Goal: Task Accomplishment & Management: Complete application form

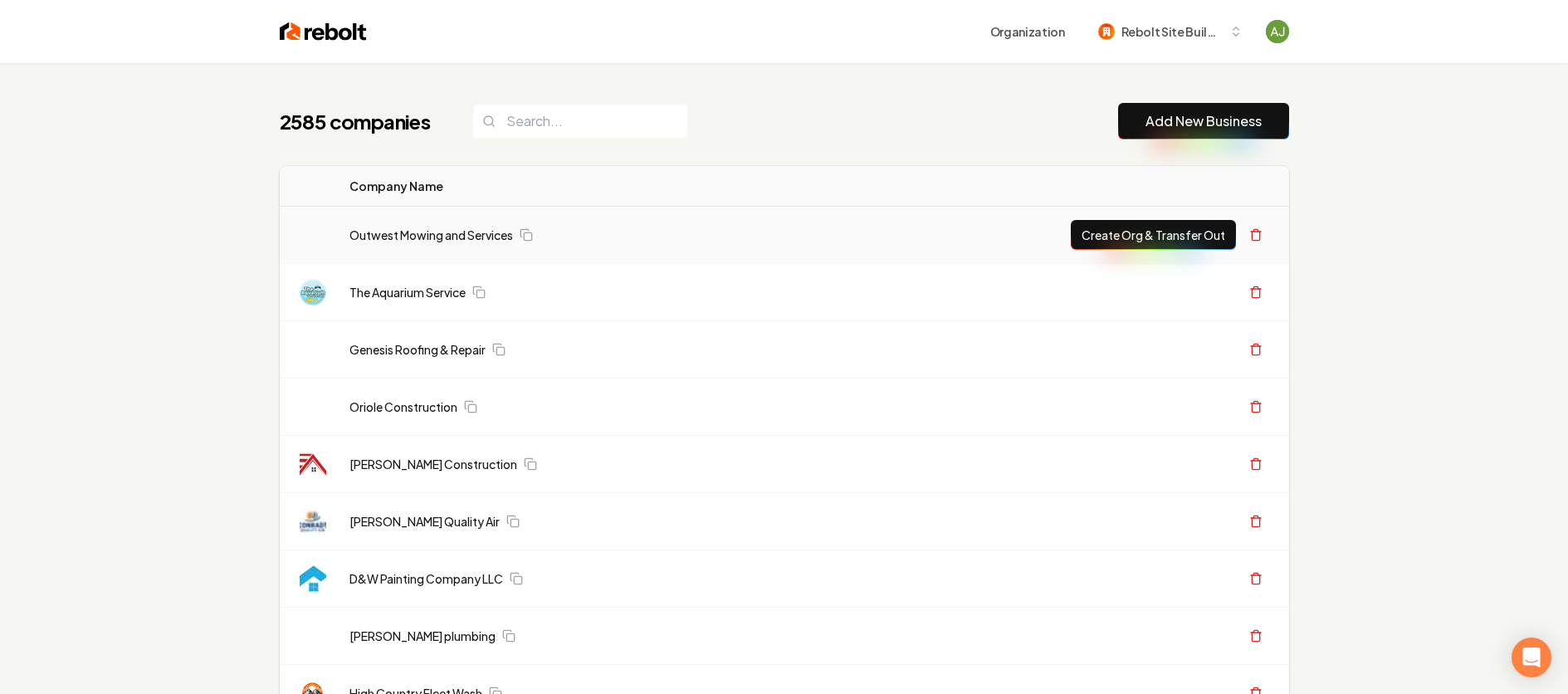
click at [1195, 116] on link "Add New Business" at bounding box center [1203, 121] width 116 height 20
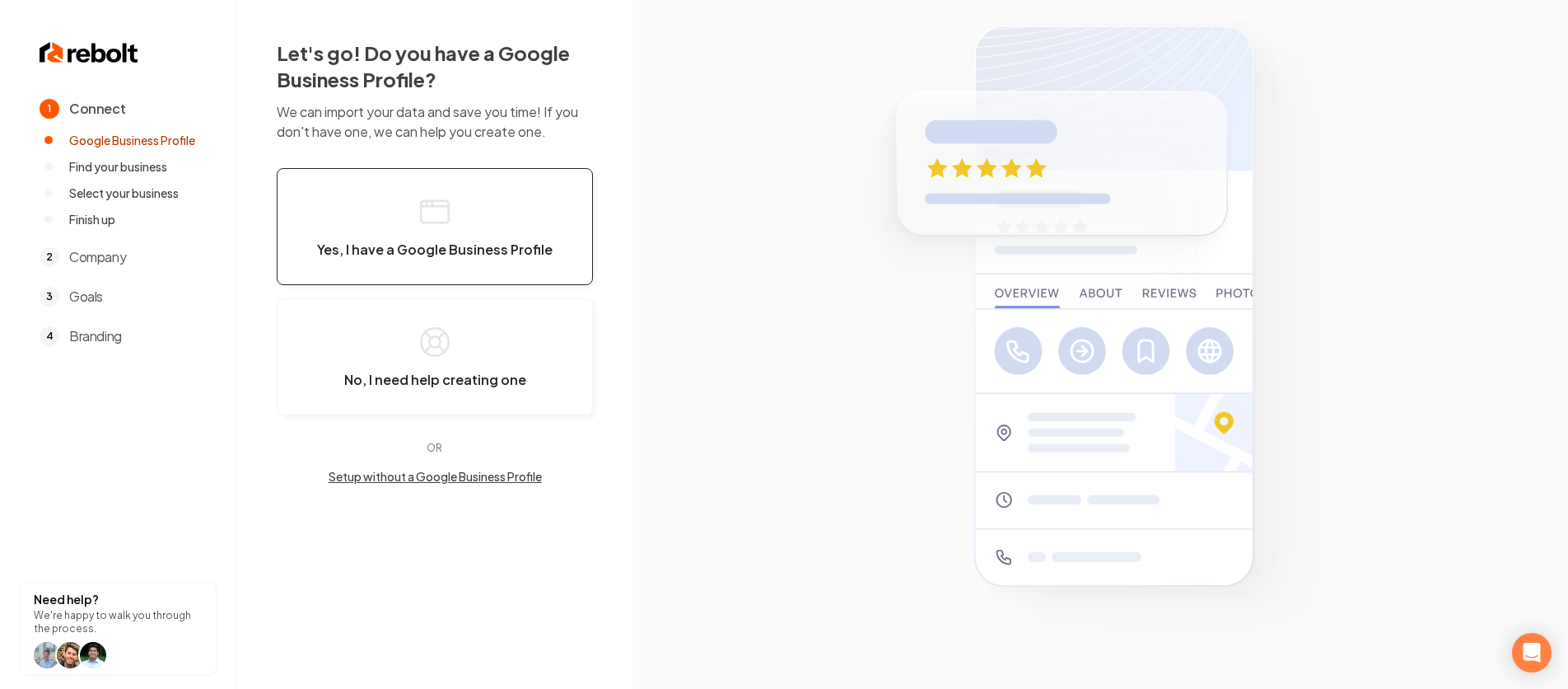
click at [424, 225] on icon "button" at bounding box center [434, 212] width 33 height 33
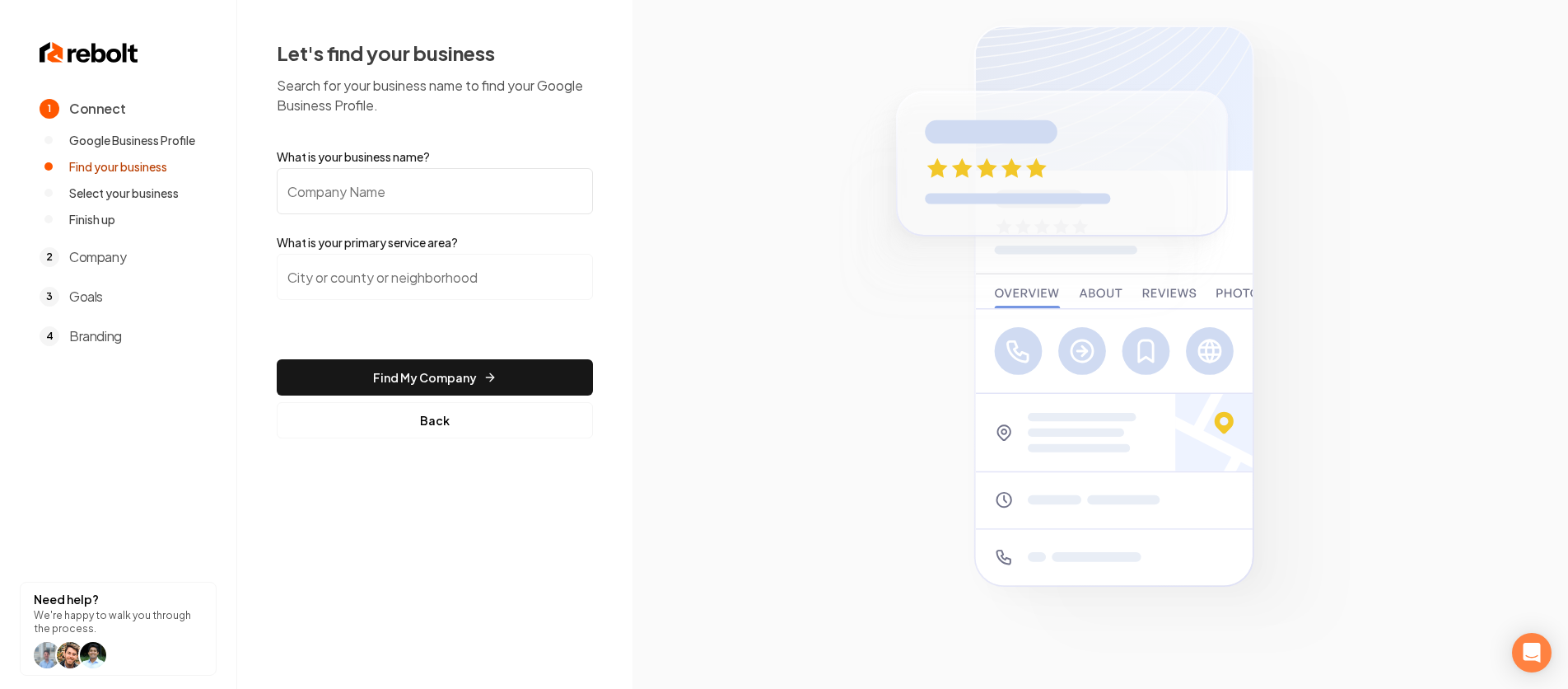
click at [434, 186] on input "What is your business name?" at bounding box center [435, 191] width 316 height 46
type input "Dujon Management Inc"
click at [470, 274] on input "search" at bounding box center [435, 276] width 316 height 46
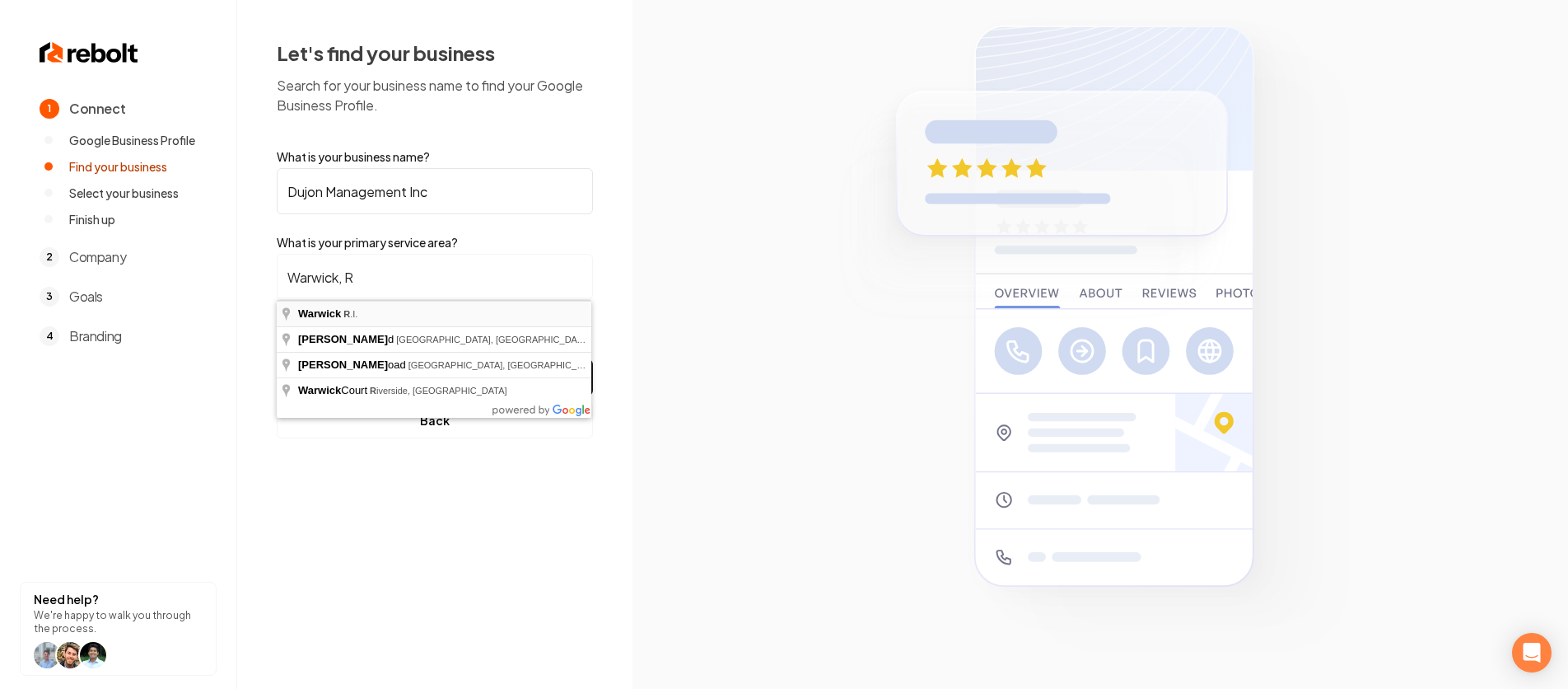
type input "Warwick, R.I."
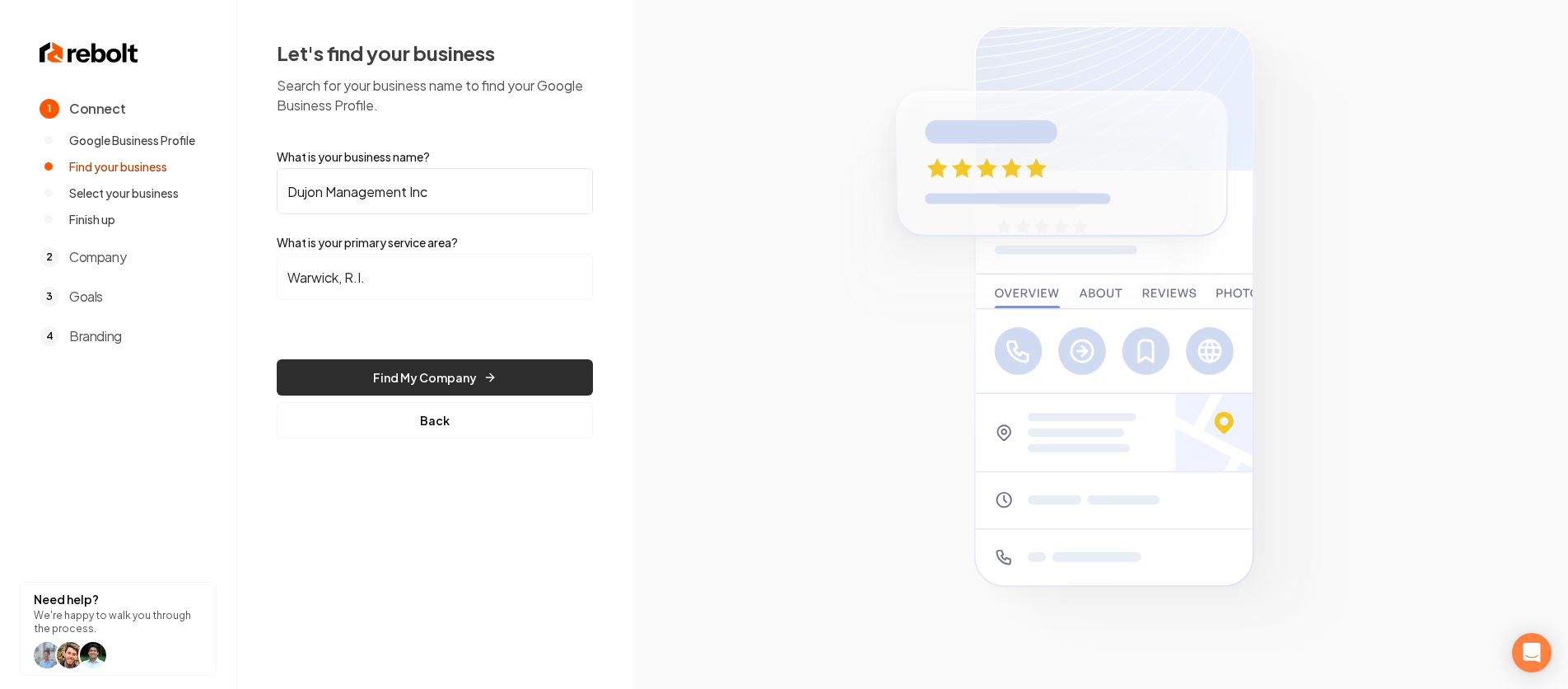
click at [444, 365] on button "Find My Company" at bounding box center [435, 377] width 316 height 37
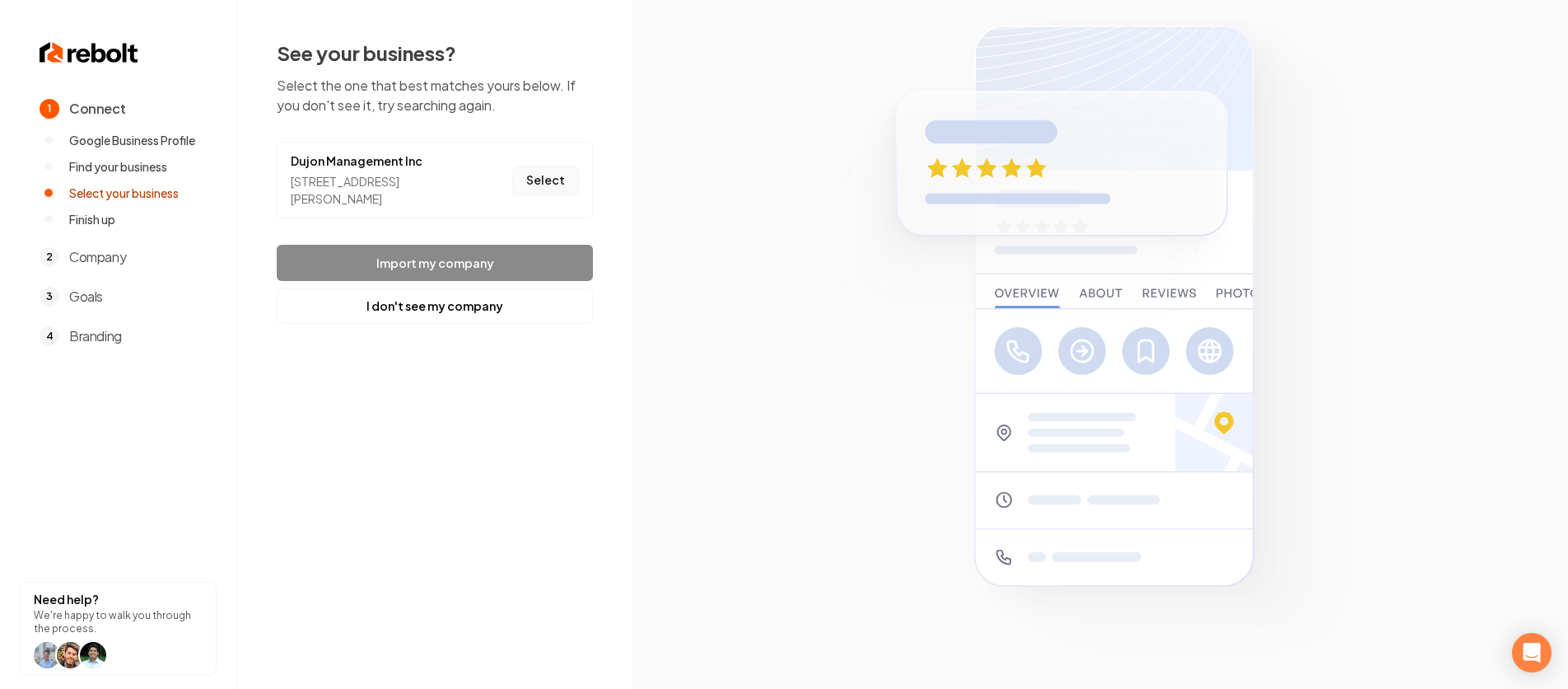
click at [543, 182] on button "Select" at bounding box center [545, 181] width 66 height 30
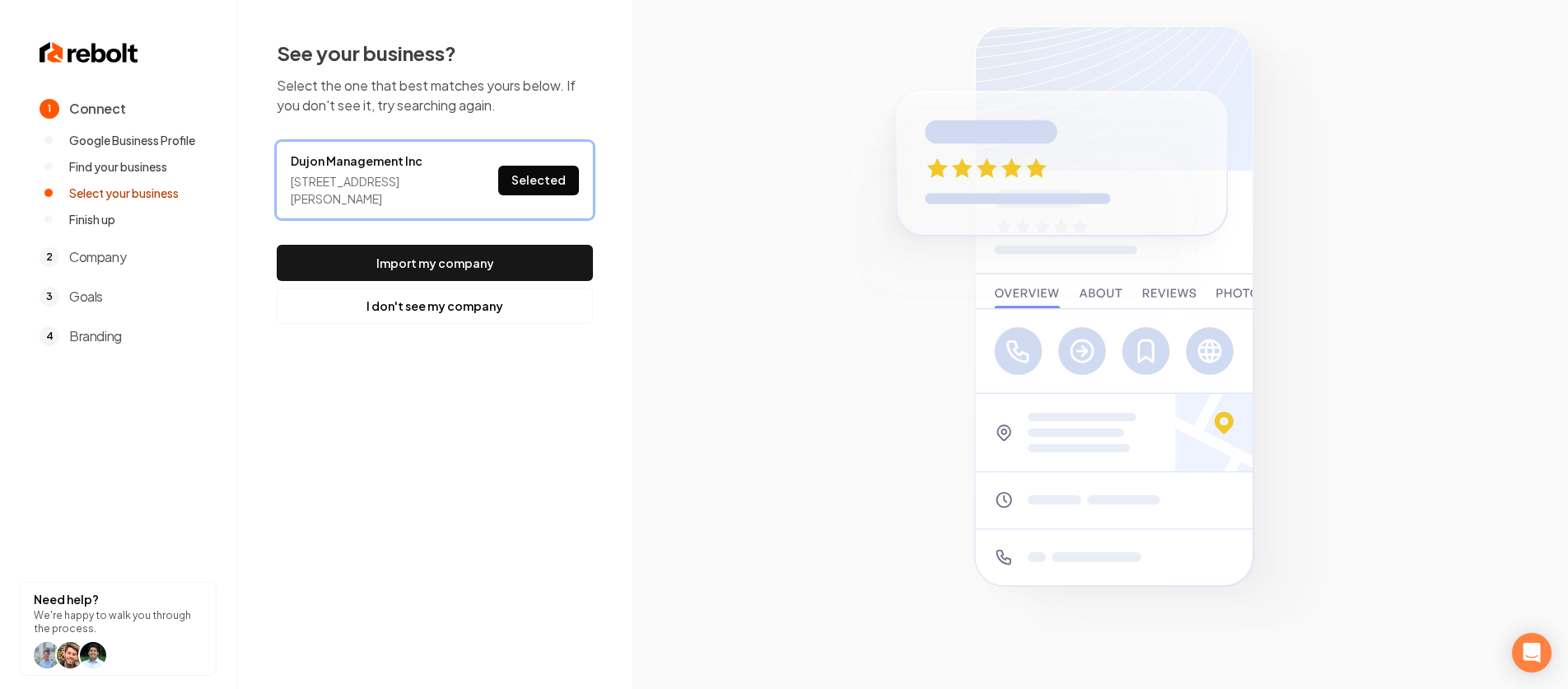
click at [489, 272] on button "Import my company" at bounding box center [435, 262] width 316 height 37
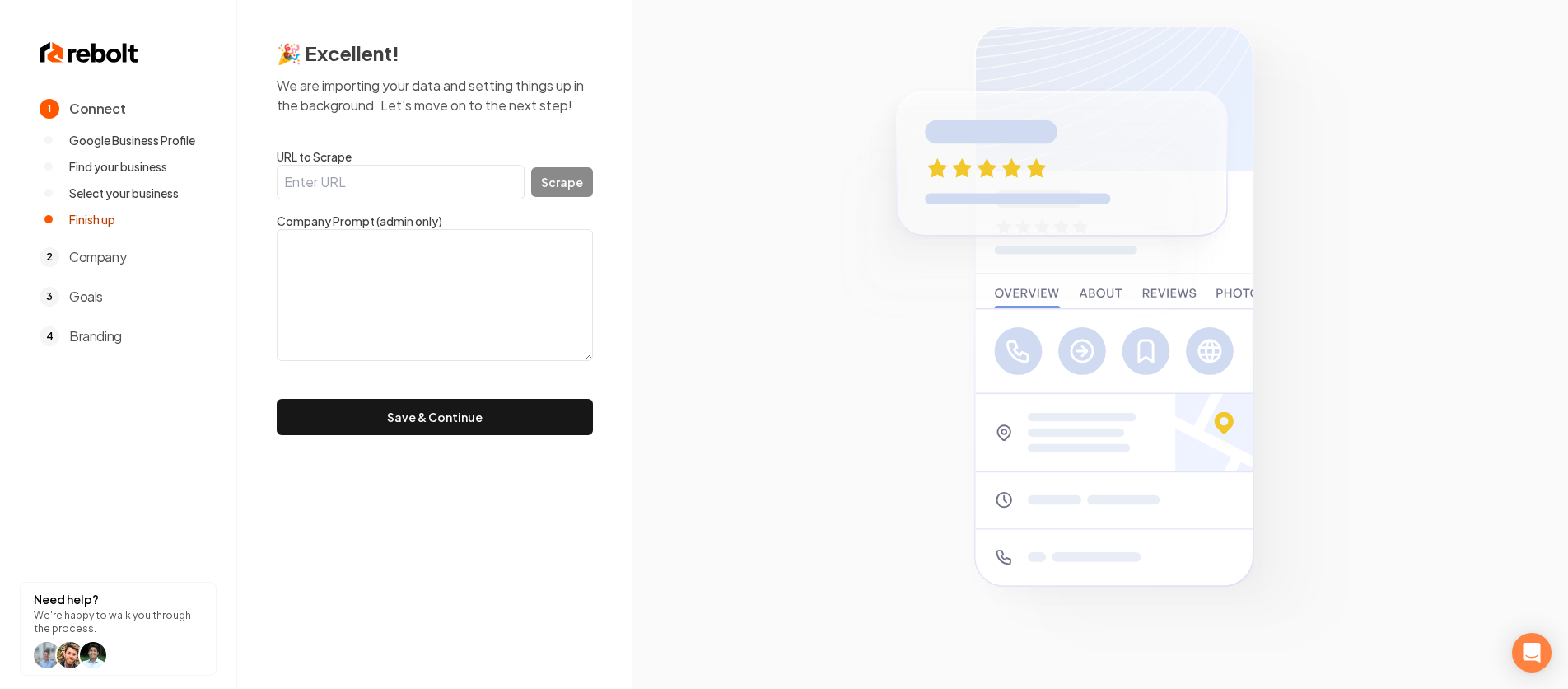
click at [370, 156] on label "URL to Scrape" at bounding box center [435, 156] width 316 height 17
click at [370, 165] on input "URL to Scrape" at bounding box center [400, 182] width 248 height 35
click at [368, 167] on input "URL to Scrape" at bounding box center [400, 182] width 248 height 35
paste input "[URL][DOMAIN_NAME]"
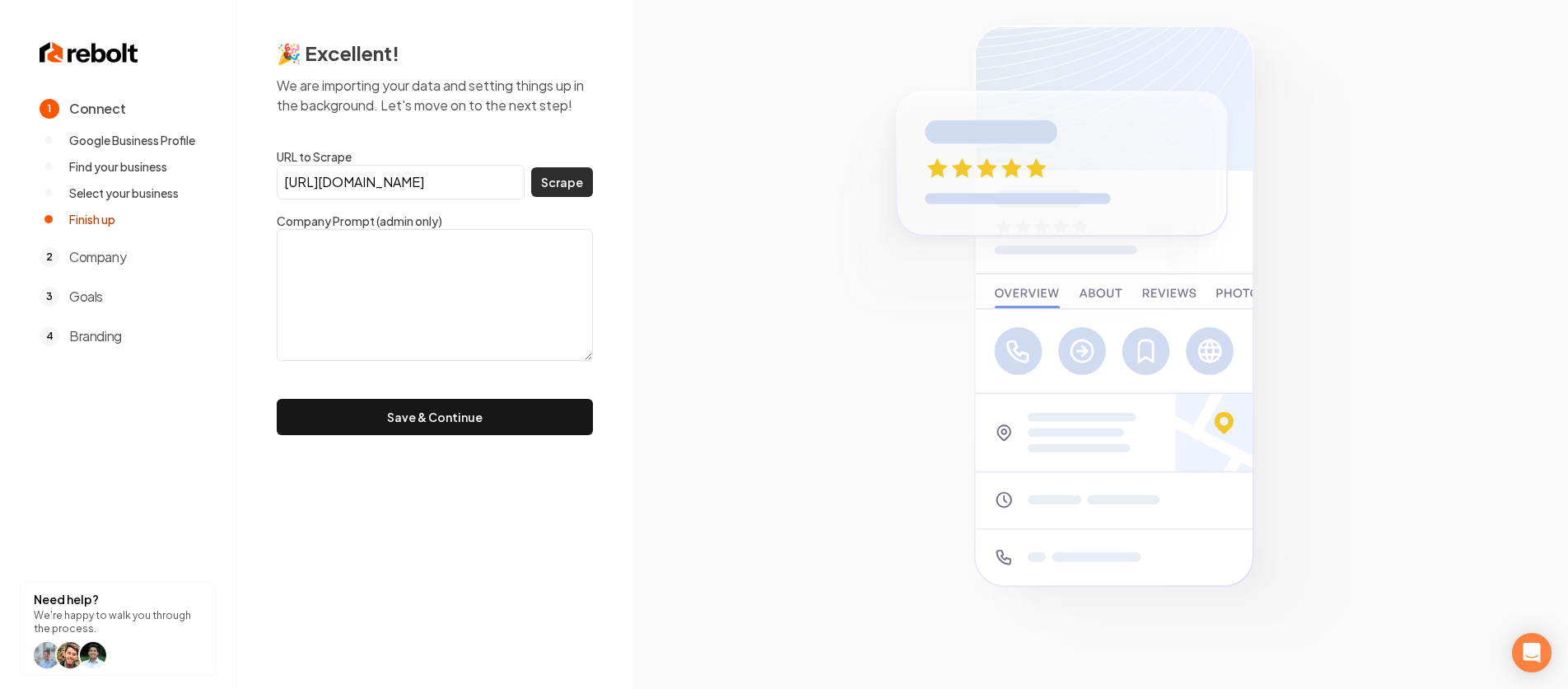
type input "[URL][DOMAIN_NAME]"
click at [585, 191] on button "Scrape" at bounding box center [562, 183] width 62 height 30
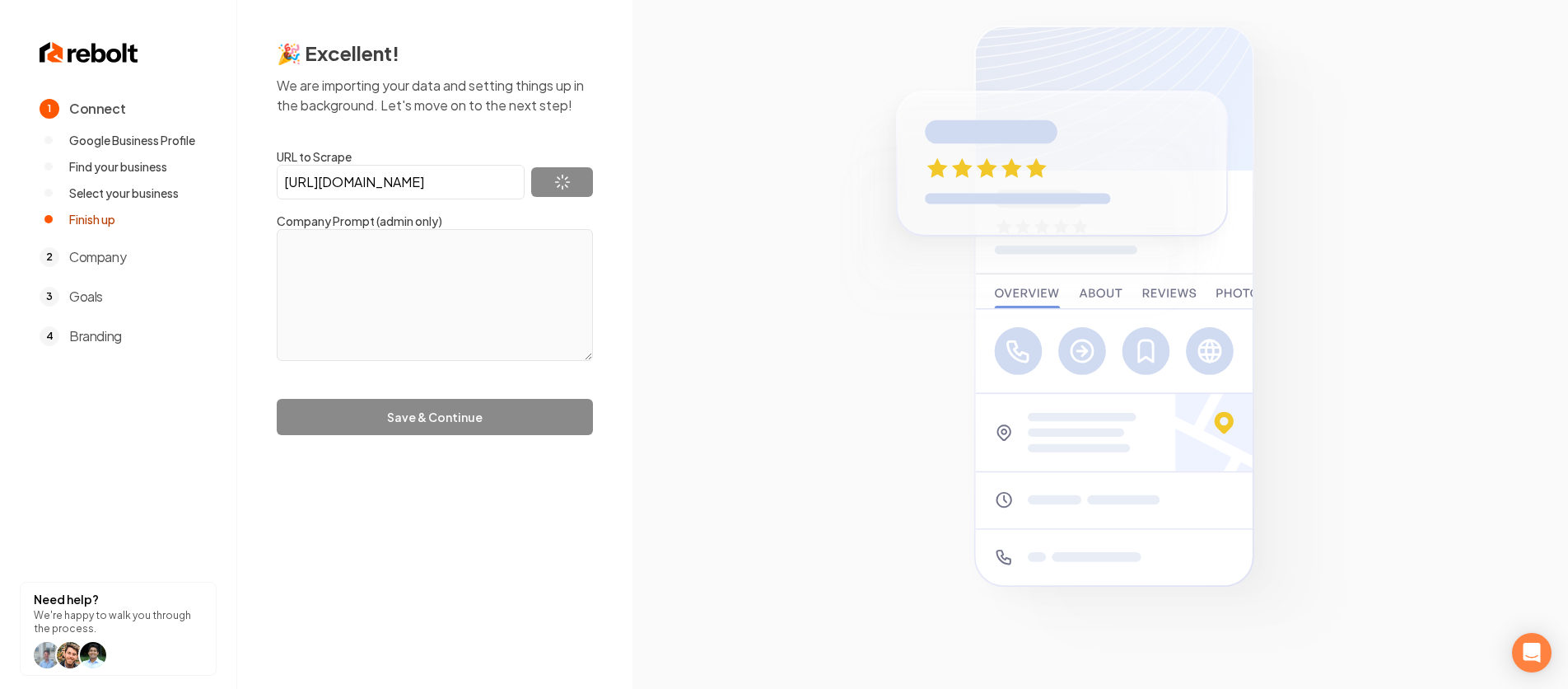
type textarea "Dujon Management Inc [GEOGRAPHIC_DATA]"
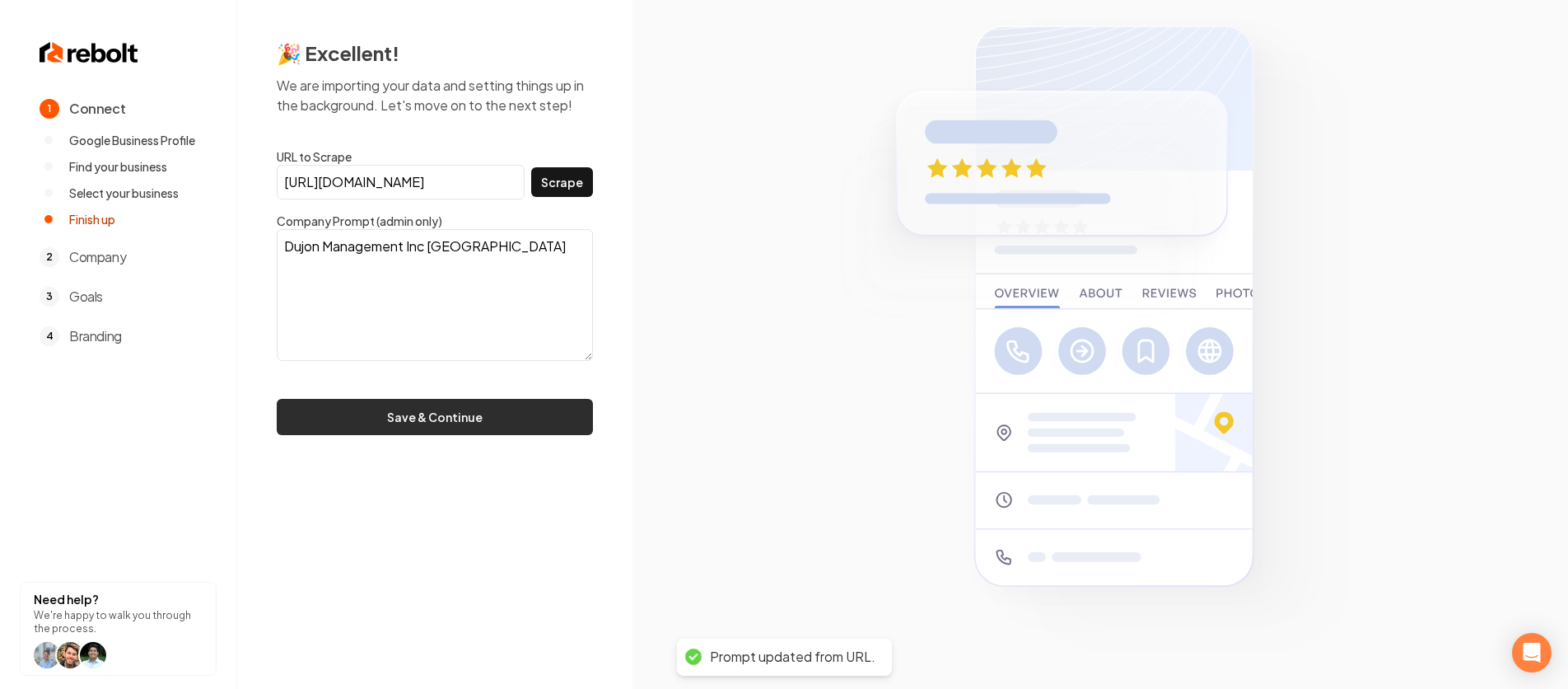
click at [459, 429] on button "Save & Continue" at bounding box center [435, 417] width 316 height 37
